Goal: Task Accomplishment & Management: Manage account settings

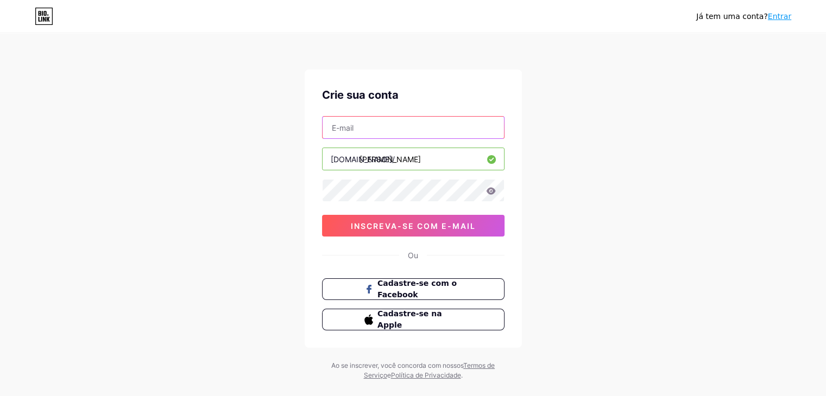
click at [372, 128] on input "text" at bounding box center [413, 128] width 181 height 22
type input "[EMAIL_ADDRESS][DOMAIN_NAME]"
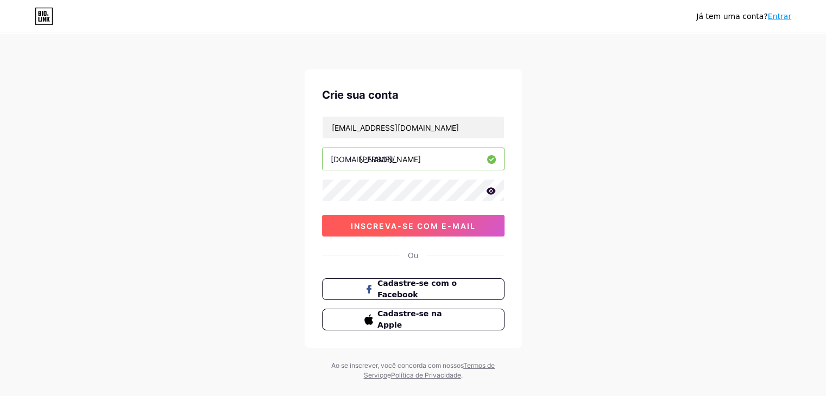
click at [403, 226] on font "inscreva-se com e-mail" at bounding box center [413, 226] width 125 height 9
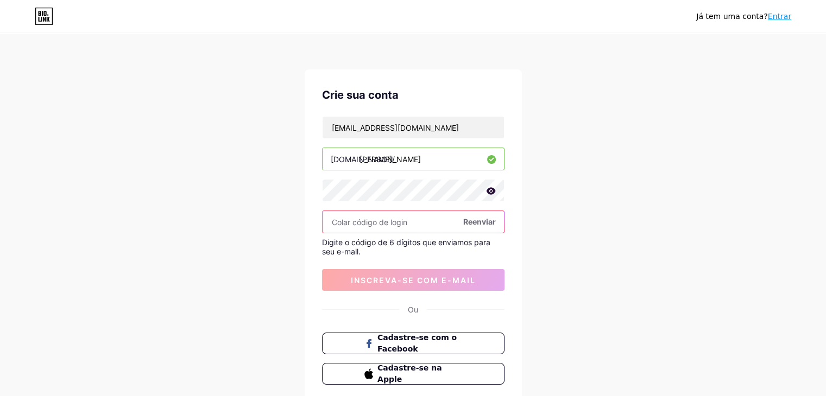
paste input "926715"
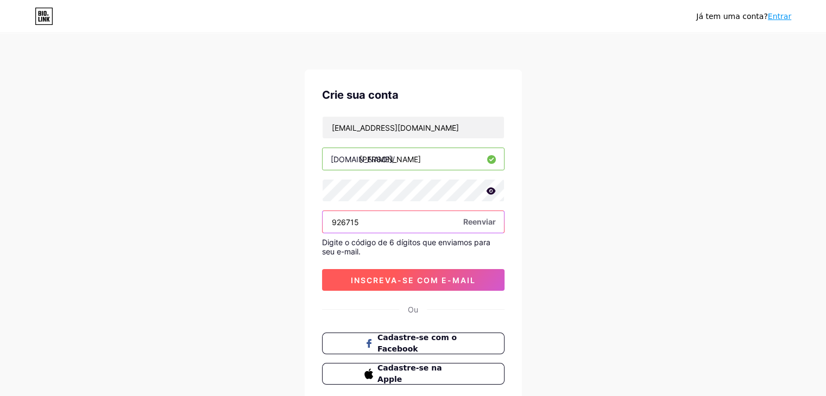
type input "926715"
click at [396, 287] on button "inscreva-se com e-mail" at bounding box center [413, 280] width 182 height 22
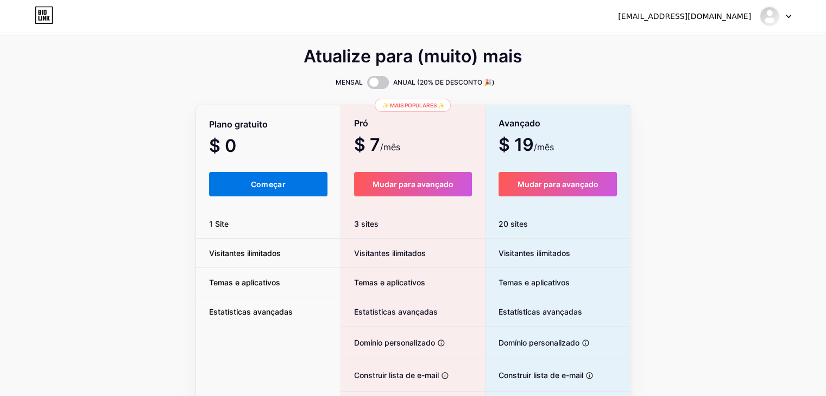
click at [242, 192] on button "Começar" at bounding box center [268, 184] width 119 height 24
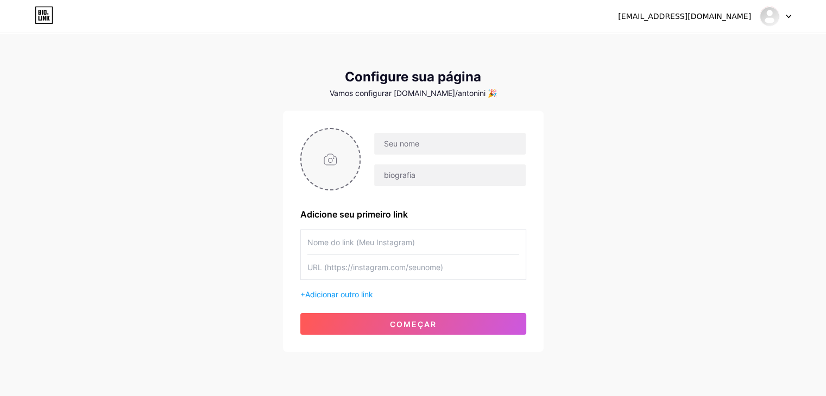
click at [335, 152] on input "file" at bounding box center [330, 159] width 59 height 60
drag, startPoint x: 321, startPoint y: 123, endPoint x: 325, endPoint y: 153, distance: 30.1
click at [321, 124] on div "Adicione seu primeiro link + Adicionar outro link começar" at bounding box center [413, 232] width 261 height 242
click at [325, 153] on input "file" at bounding box center [330, 159] width 59 height 60
type input "C:\fakepath\IMG_2557.HEIC"
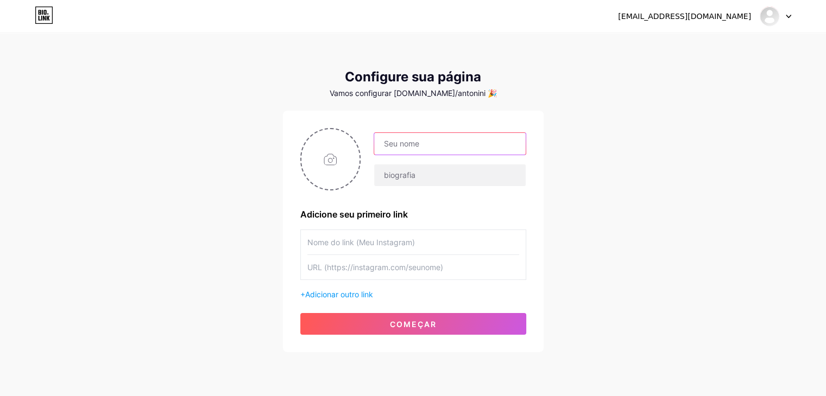
click at [405, 137] on input "text" at bounding box center [449, 144] width 151 height 22
type input "[PERSON_NAME]"
type input "Te ajudo a impulsionar seu negócio com vídeos que vendem e impactam!"
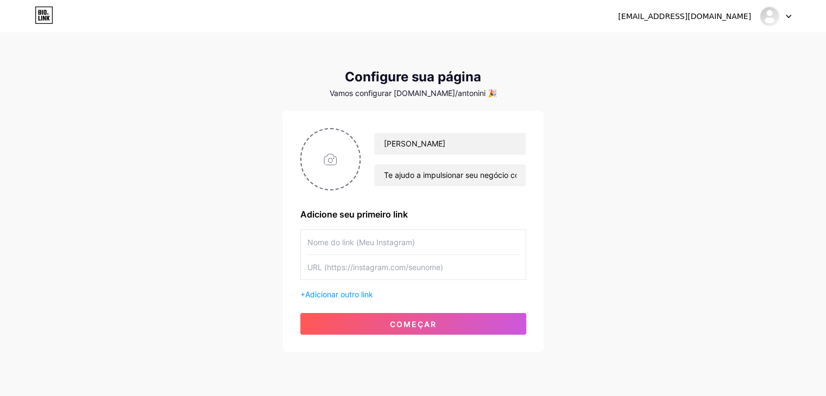
click at [406, 242] on input "text" at bounding box center [413, 242] width 212 height 24
type input "Instagram"
click at [399, 263] on input "text" at bounding box center [413, 267] width 212 height 24
paste input "[URL][DOMAIN_NAME][DOMAIN_NAME]"
type input "[URL][DOMAIN_NAME][DOMAIN_NAME]"
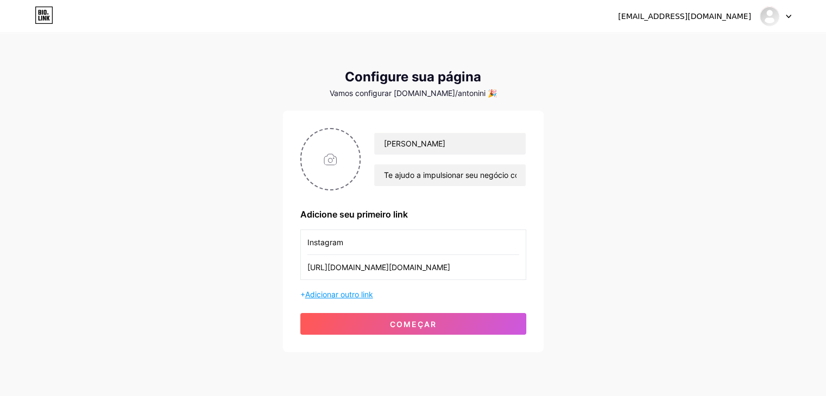
click at [342, 292] on font "Adicionar outro link" at bounding box center [339, 294] width 68 height 9
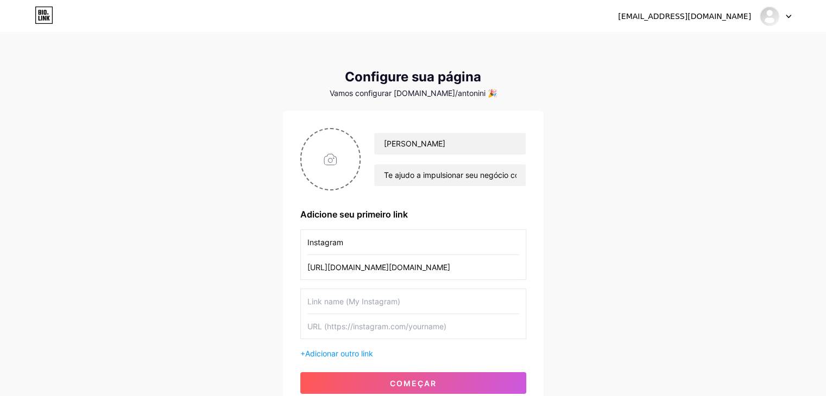
click at [389, 294] on input "text" at bounding box center [413, 301] width 212 height 24
type input "WhatsApp"
click at [358, 330] on input "text" at bounding box center [413, 326] width 212 height 24
paste input "[URL][DOMAIN_NAME]"
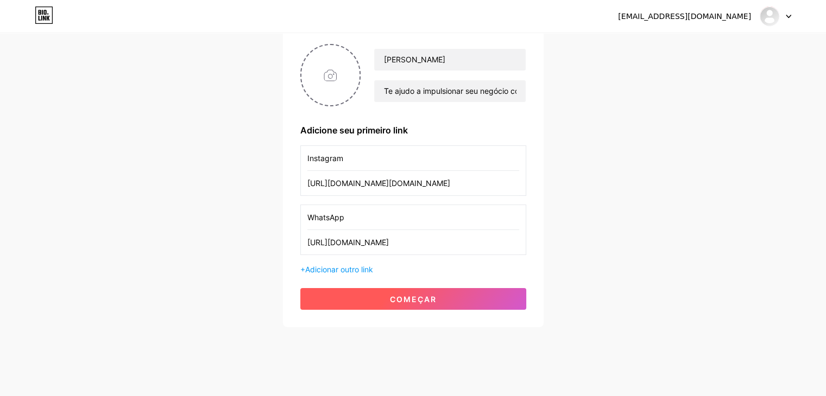
scroll to position [93, 0]
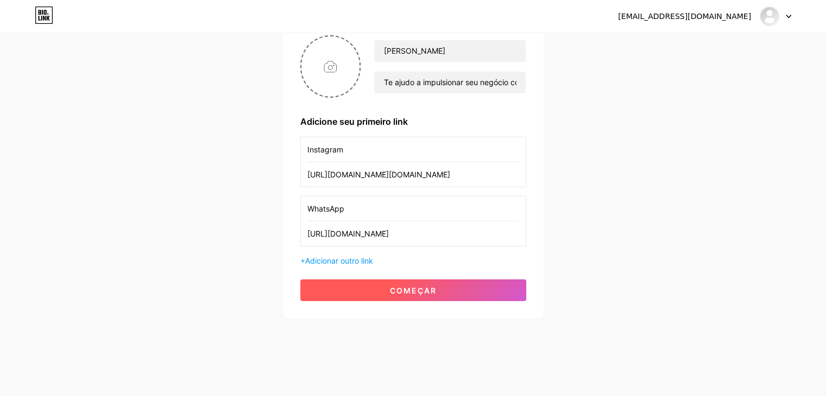
type input "[URL][DOMAIN_NAME]"
click at [405, 291] on font "começar" at bounding box center [413, 290] width 47 height 9
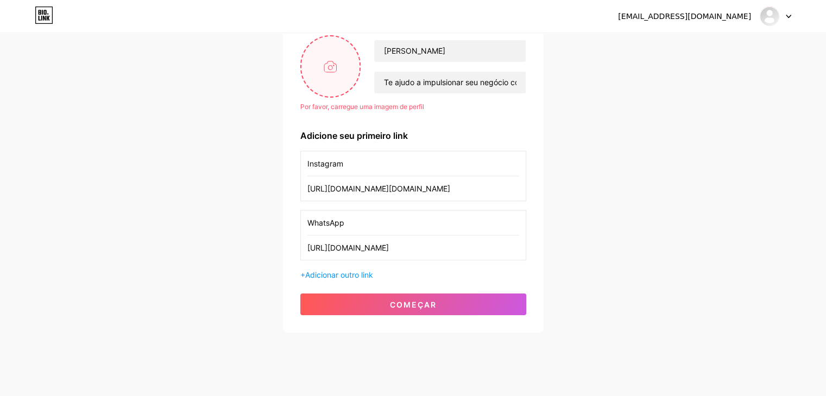
click at [311, 64] on input "file" at bounding box center [330, 66] width 59 height 60
click at [337, 74] on input "file" at bounding box center [330, 66] width 59 height 60
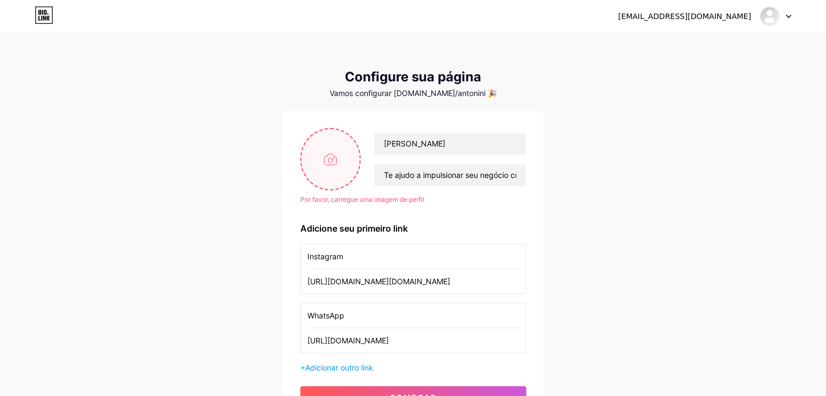
click at [314, 179] on input "file" at bounding box center [330, 159] width 59 height 60
click at [330, 149] on input "file" at bounding box center [330, 159] width 59 height 60
type input "C:\fakepath\IMG_2557.png"
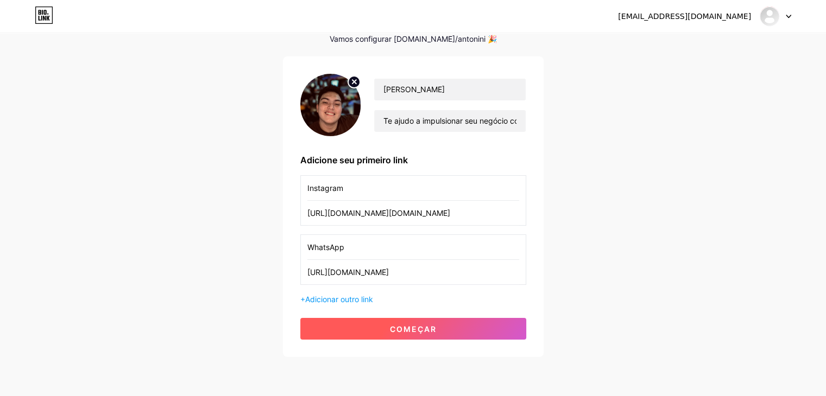
click at [431, 329] on font "começar" at bounding box center [413, 329] width 47 height 9
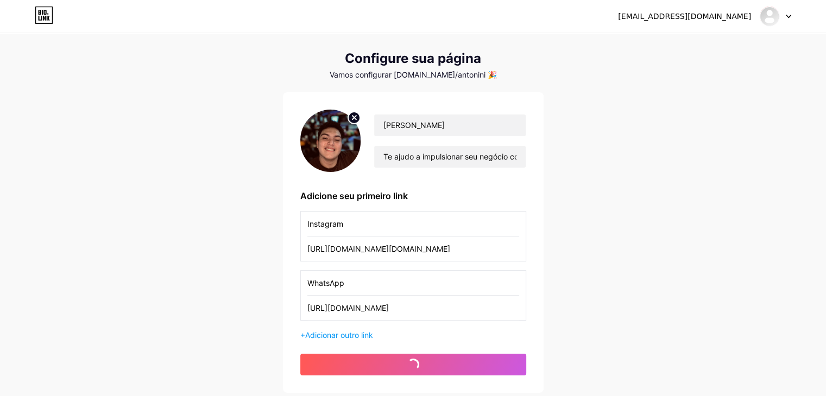
scroll to position [0, 0]
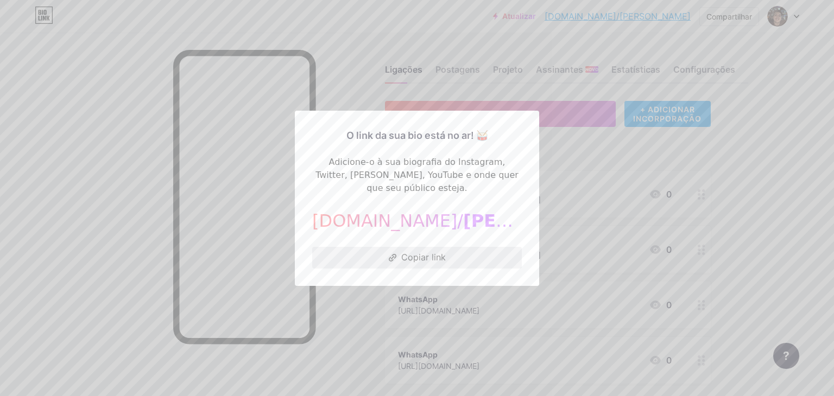
click at [398, 256] on button "Copiar link" at bounding box center [417, 258] width 210 height 22
click at [727, 227] on div at bounding box center [417, 198] width 834 height 396
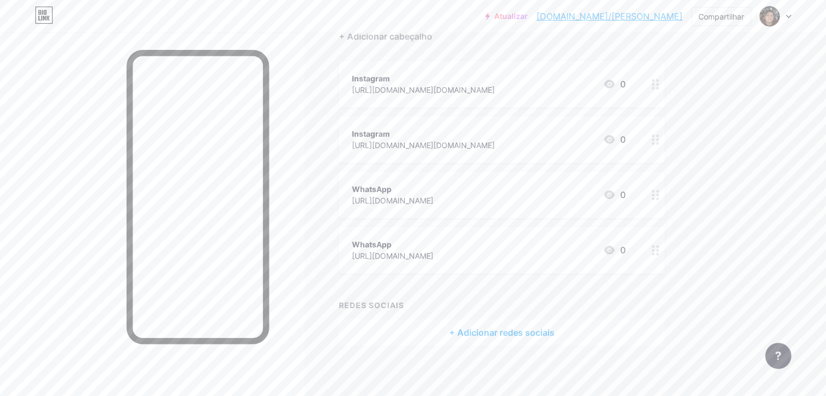
scroll to position [113, 0]
click at [665, 244] on div "WhatsApp [URL][DOMAIN_NAME] 0" at bounding box center [502, 247] width 326 height 47
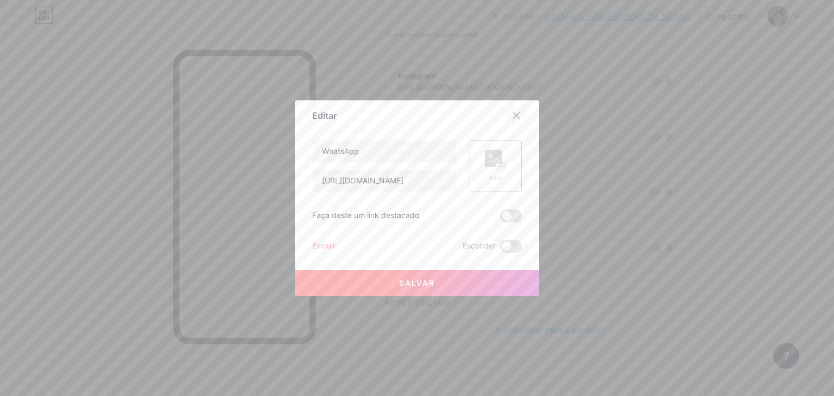
click at [507, 120] on div at bounding box center [517, 116] width 20 height 20
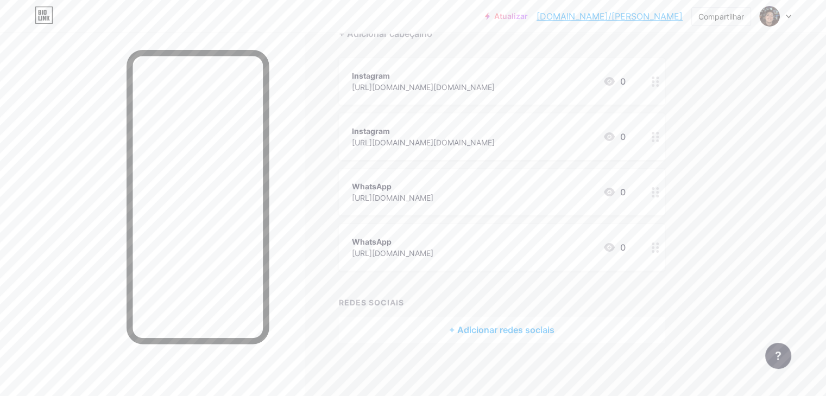
click at [659, 244] on icon at bounding box center [656, 248] width 8 height 10
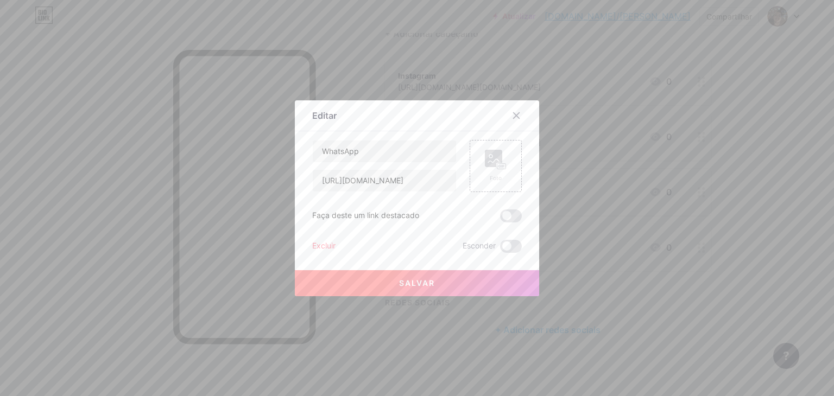
click at [312, 243] on font "Excluir" at bounding box center [323, 245] width 23 height 9
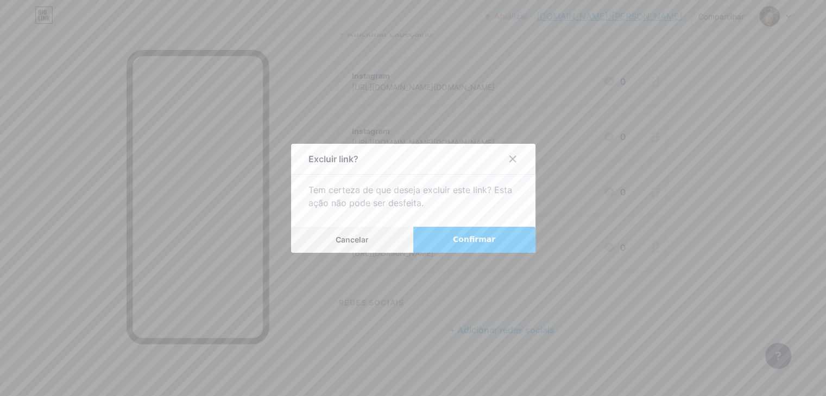
click at [456, 237] on font "Confirmar" at bounding box center [474, 239] width 42 height 9
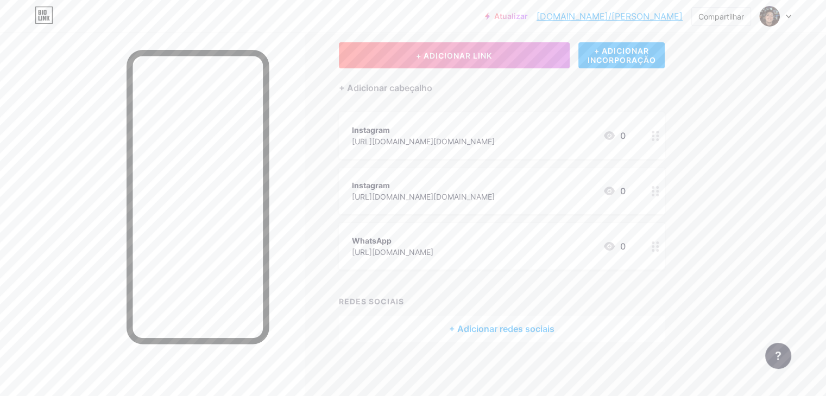
scroll to position [58, 0]
click at [665, 199] on div at bounding box center [655, 191] width 18 height 47
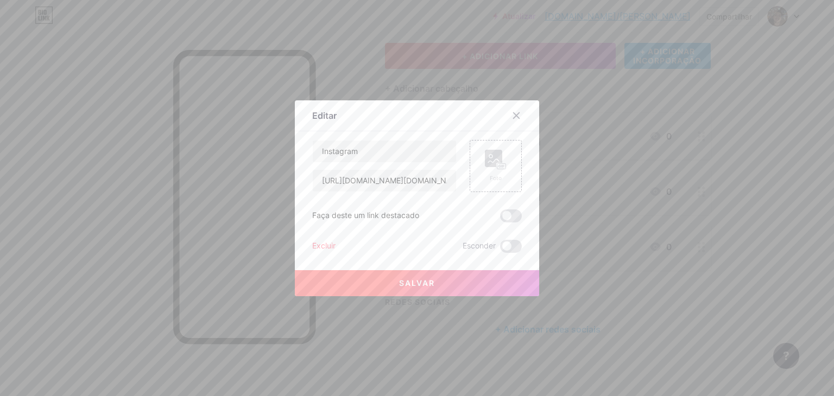
click at [337, 249] on div "Excluir Esconder" at bounding box center [417, 246] width 210 height 13
click at [317, 247] on font "Excluir" at bounding box center [323, 245] width 23 height 9
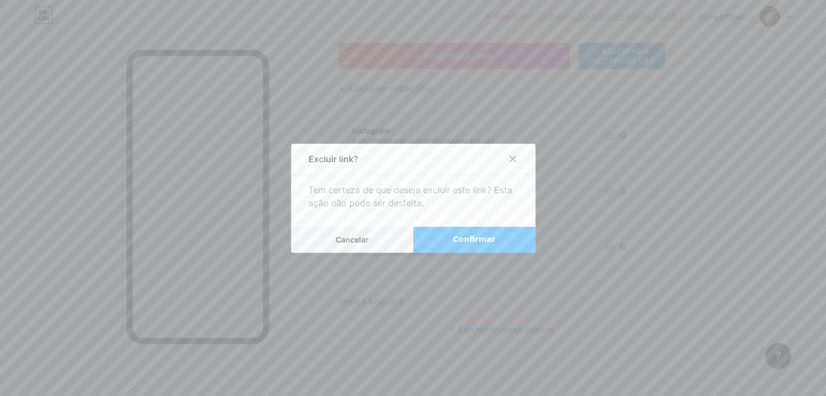
drag, startPoint x: 499, startPoint y: 251, endPoint x: 487, endPoint y: 240, distance: 16.5
click at [496, 247] on button "Confirmar" at bounding box center [474, 240] width 122 height 26
click at [487, 240] on font "Confirmar" at bounding box center [474, 239] width 42 height 9
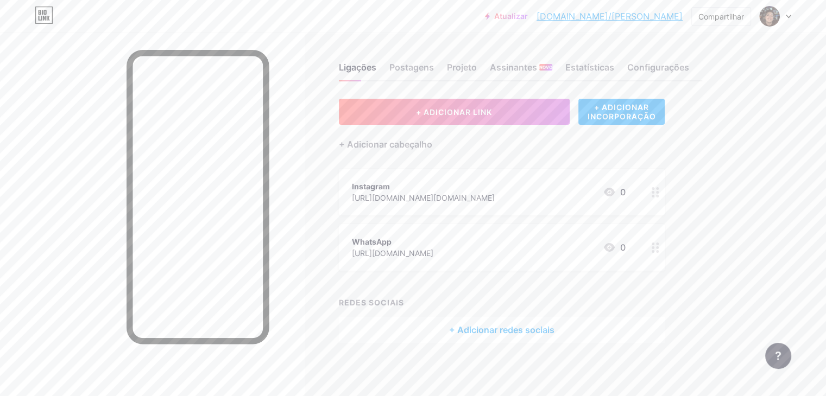
scroll to position [0, 0]
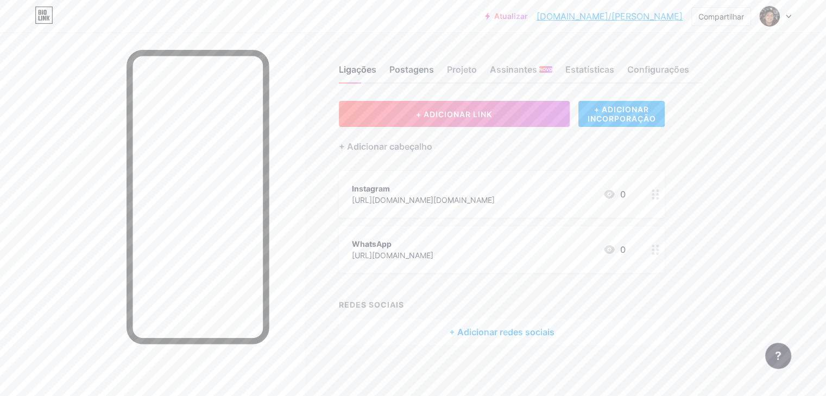
click at [434, 72] on font "Postagens" at bounding box center [411, 69] width 45 height 11
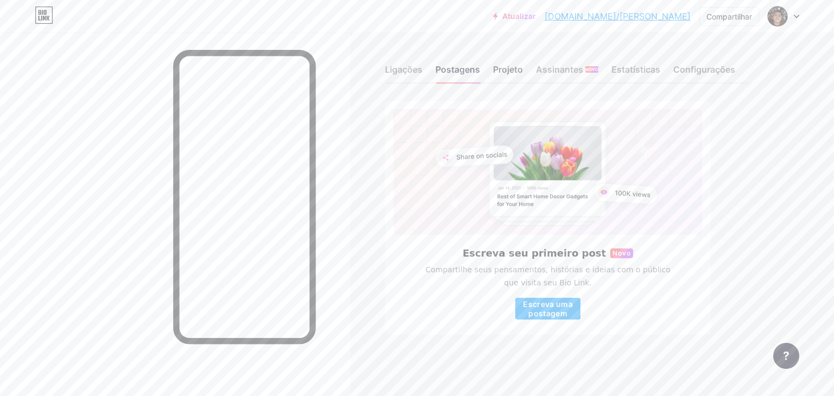
click at [500, 72] on font "Projeto" at bounding box center [508, 69] width 30 height 11
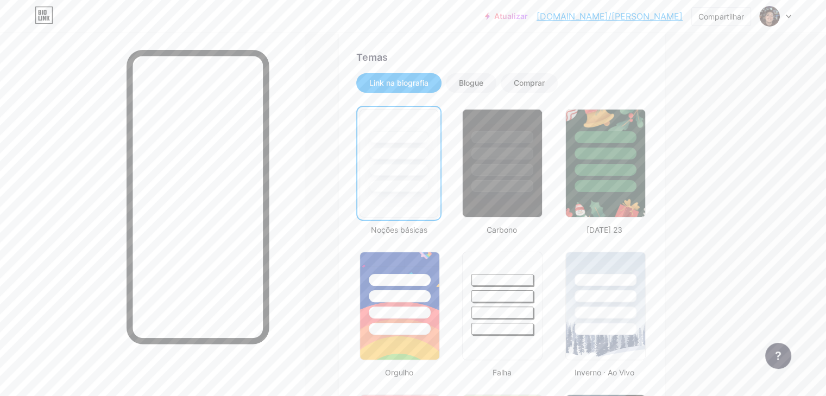
scroll to position [217, 0]
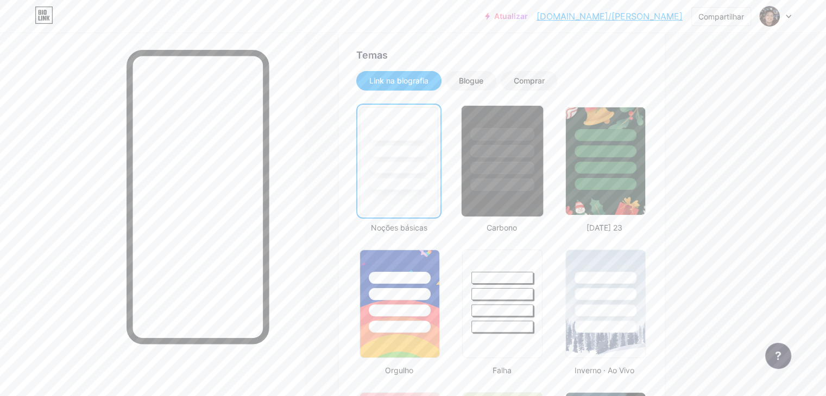
click at [544, 193] on div at bounding box center [502, 161] width 83 height 112
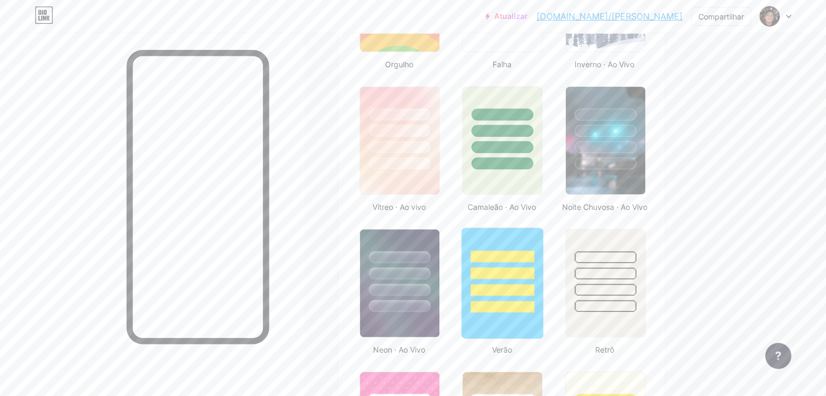
scroll to position [543, 0]
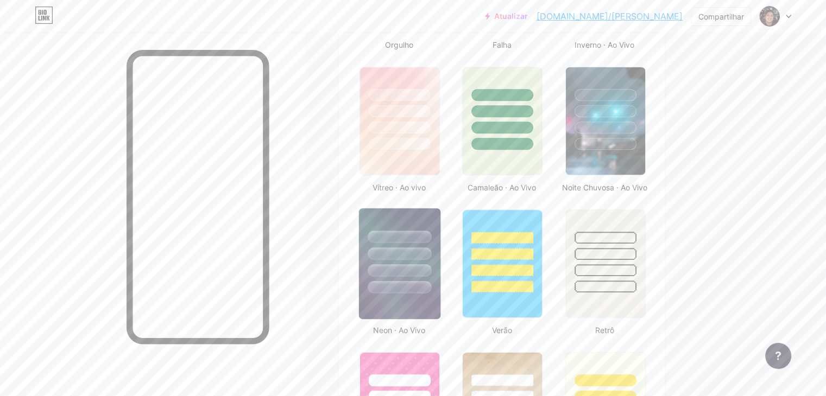
click at [431, 277] on div at bounding box center [400, 270] width 64 height 12
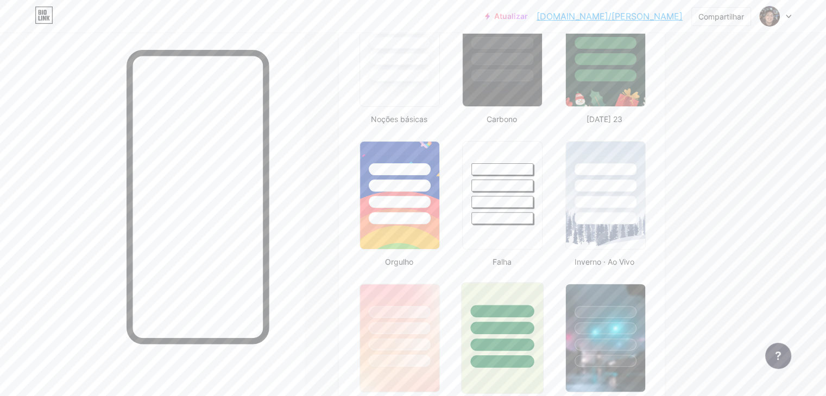
scroll to position [109, 0]
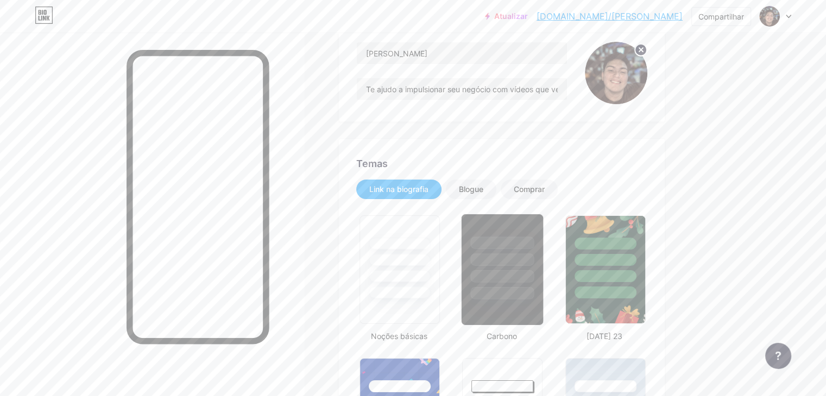
click at [526, 276] on div at bounding box center [503, 276] width 64 height 12
click at [483, 188] on font "Blogue" at bounding box center [471, 189] width 24 height 9
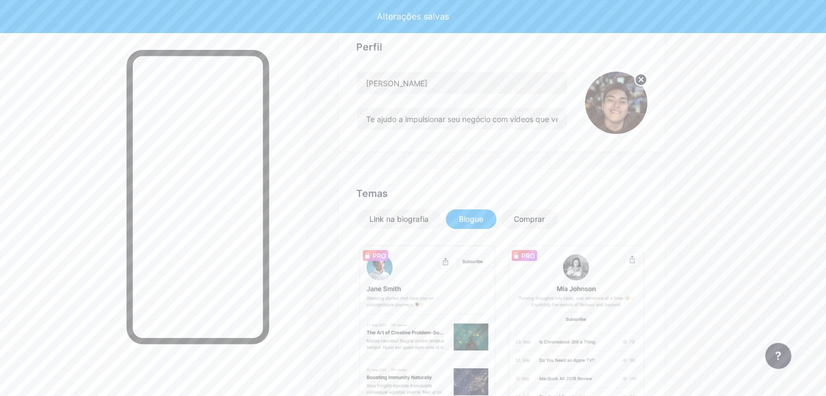
scroll to position [0, 0]
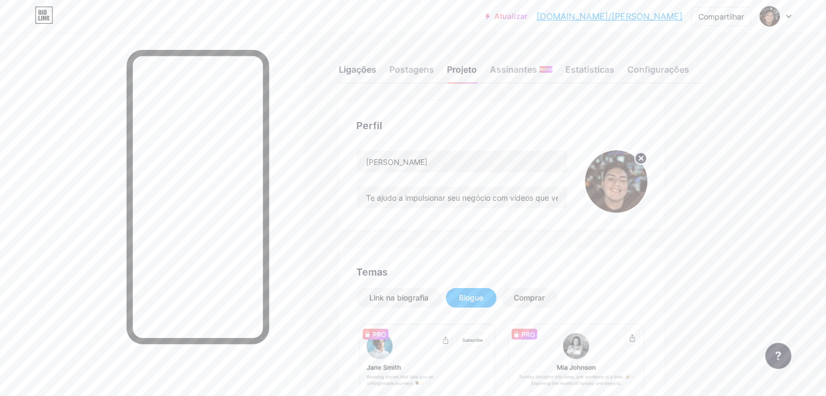
click at [376, 77] on div "Ligações" at bounding box center [357, 73] width 37 height 20
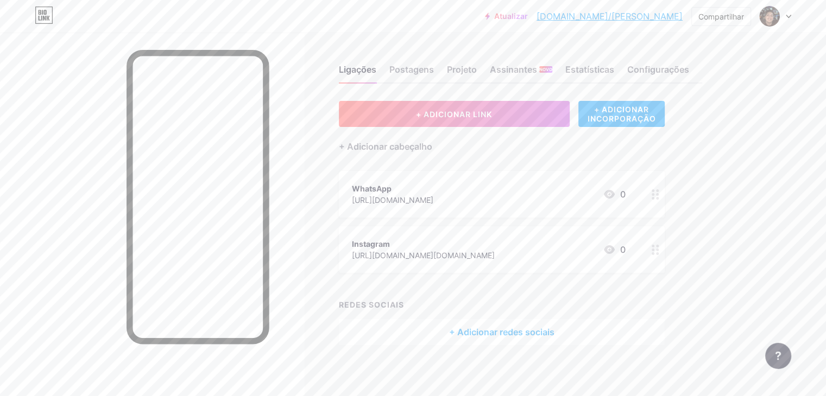
drag, startPoint x: 641, startPoint y: 18, endPoint x: 616, endPoint y: 11, distance: 26.0
click at [616, 11] on div "Atualizar [DOMAIN_NAME]/antoni... [DOMAIN_NAME]/[PERSON_NAME]" at bounding box center [584, 17] width 198 height 20
drag, startPoint x: 613, startPoint y: 11, endPoint x: 684, endPoint y: 18, distance: 71.5
click at [684, 18] on div "Atualizar [DOMAIN_NAME]/antoni... [DOMAIN_NAME]/[PERSON_NAME] Trocar de conta […" at bounding box center [638, 17] width 306 height 20
copy font "[DOMAIN_NAME]/[PERSON_NAME]"
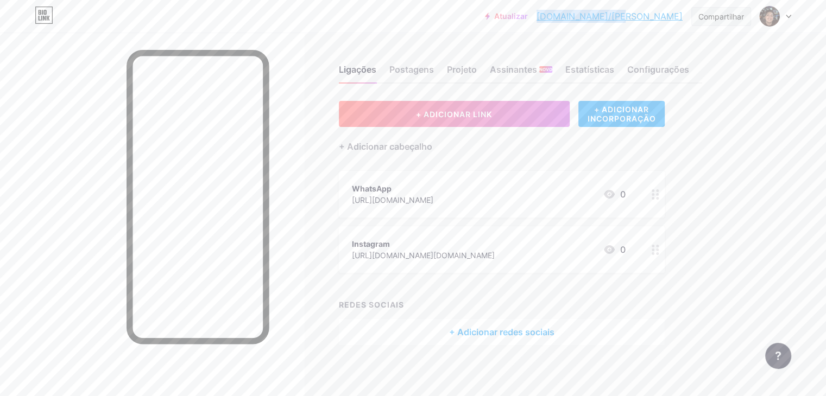
click at [711, 14] on font "Compartilhar" at bounding box center [721, 16] width 46 height 9
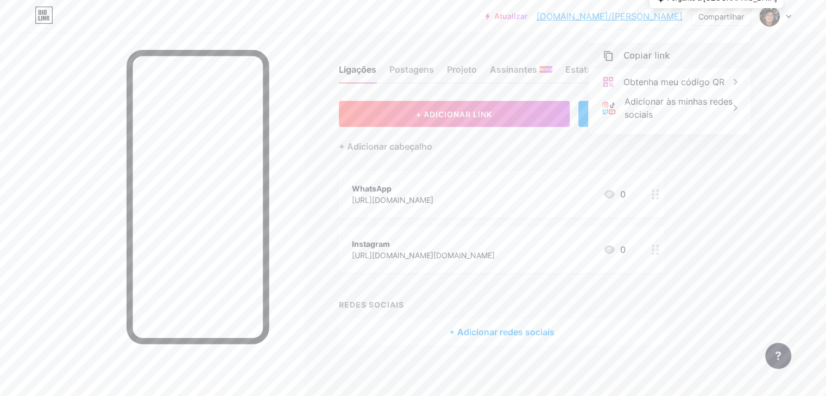
click at [647, 65] on div "Copiar link" at bounding box center [670, 56] width 162 height 26
